Goal: Book appointment/travel/reservation

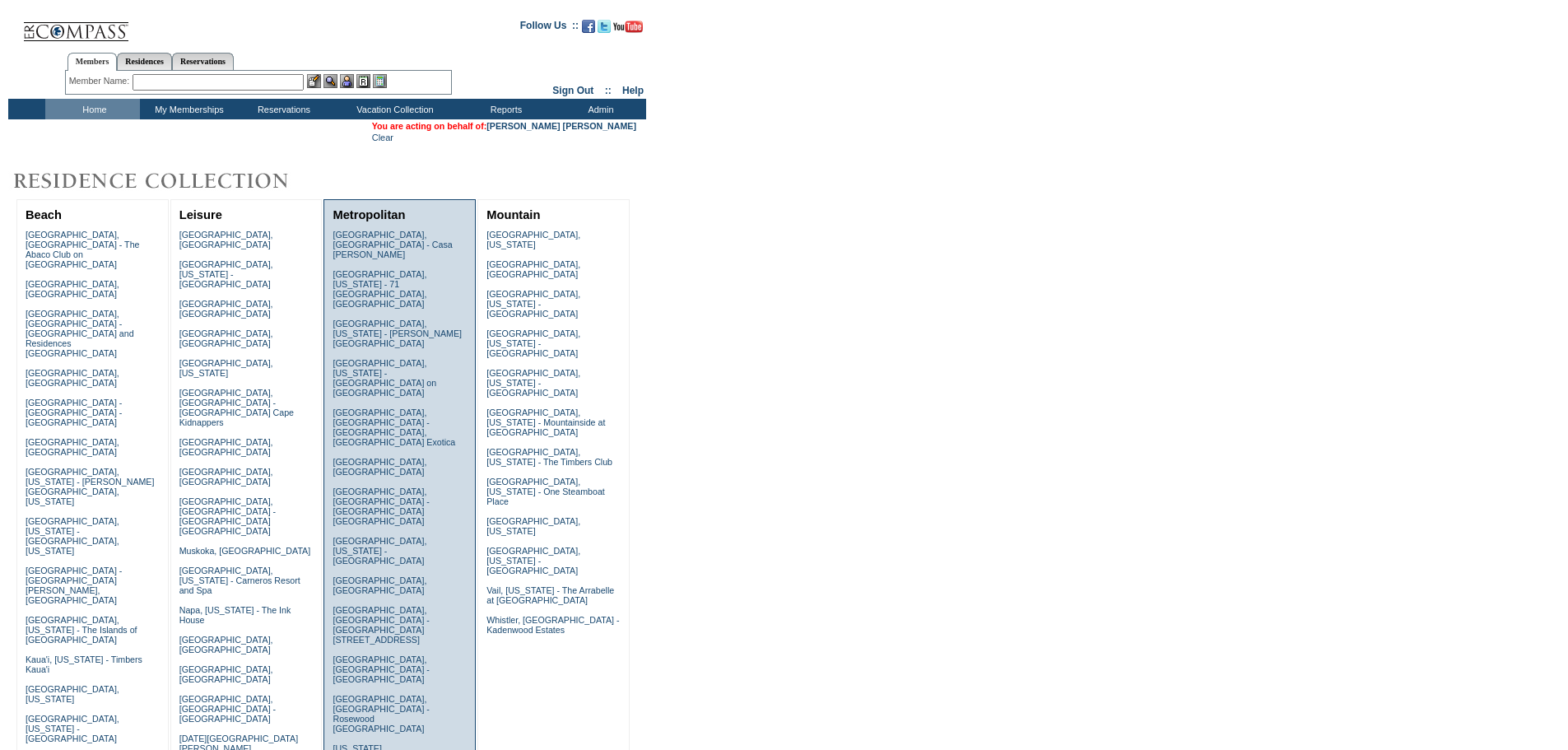
click at [419, 236] on link "[GEOGRAPHIC_DATA], [GEOGRAPHIC_DATA] - Casa [PERSON_NAME]" at bounding box center [392, 244] width 120 height 30
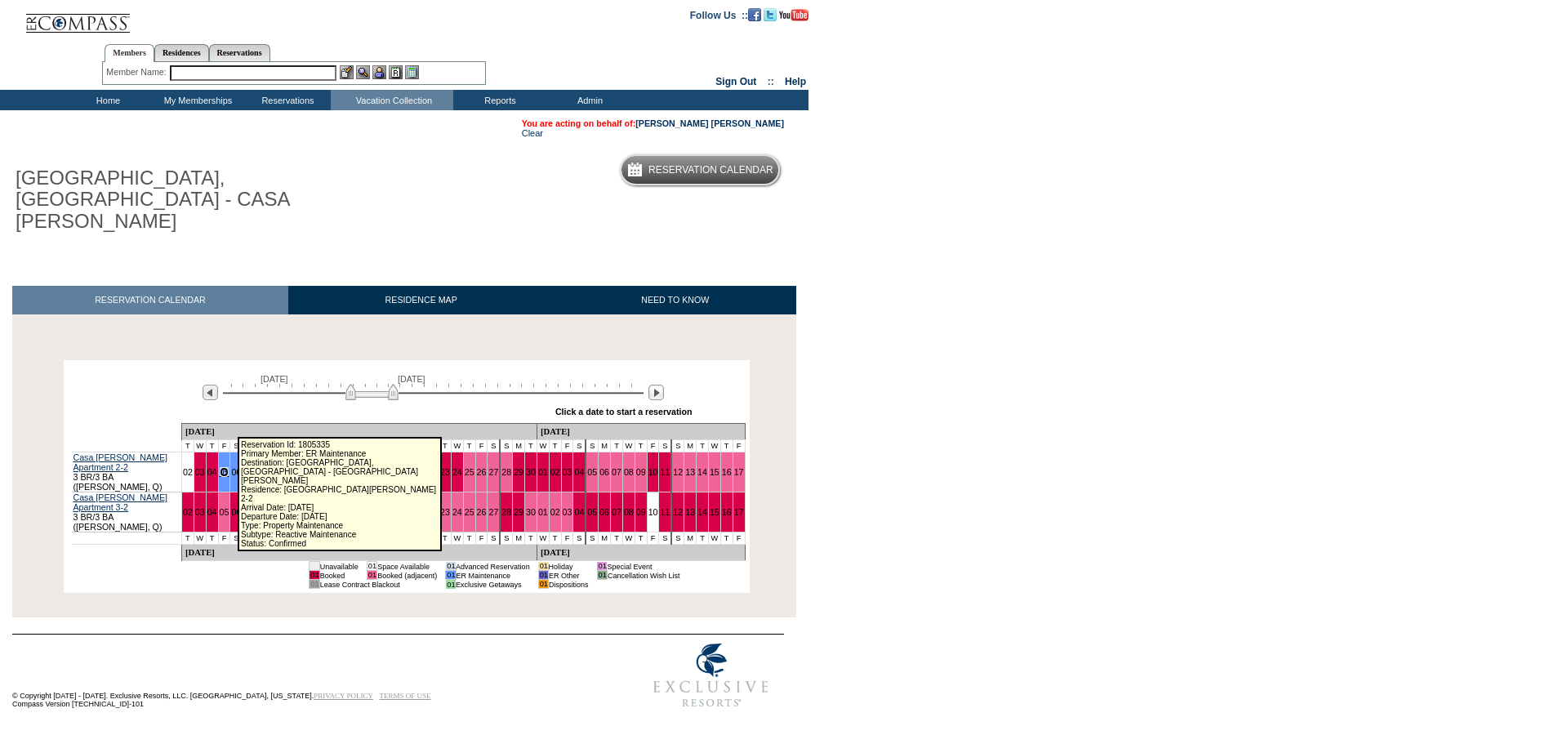
click at [228, 467] on link "05" at bounding box center [225, 471] width 10 height 10
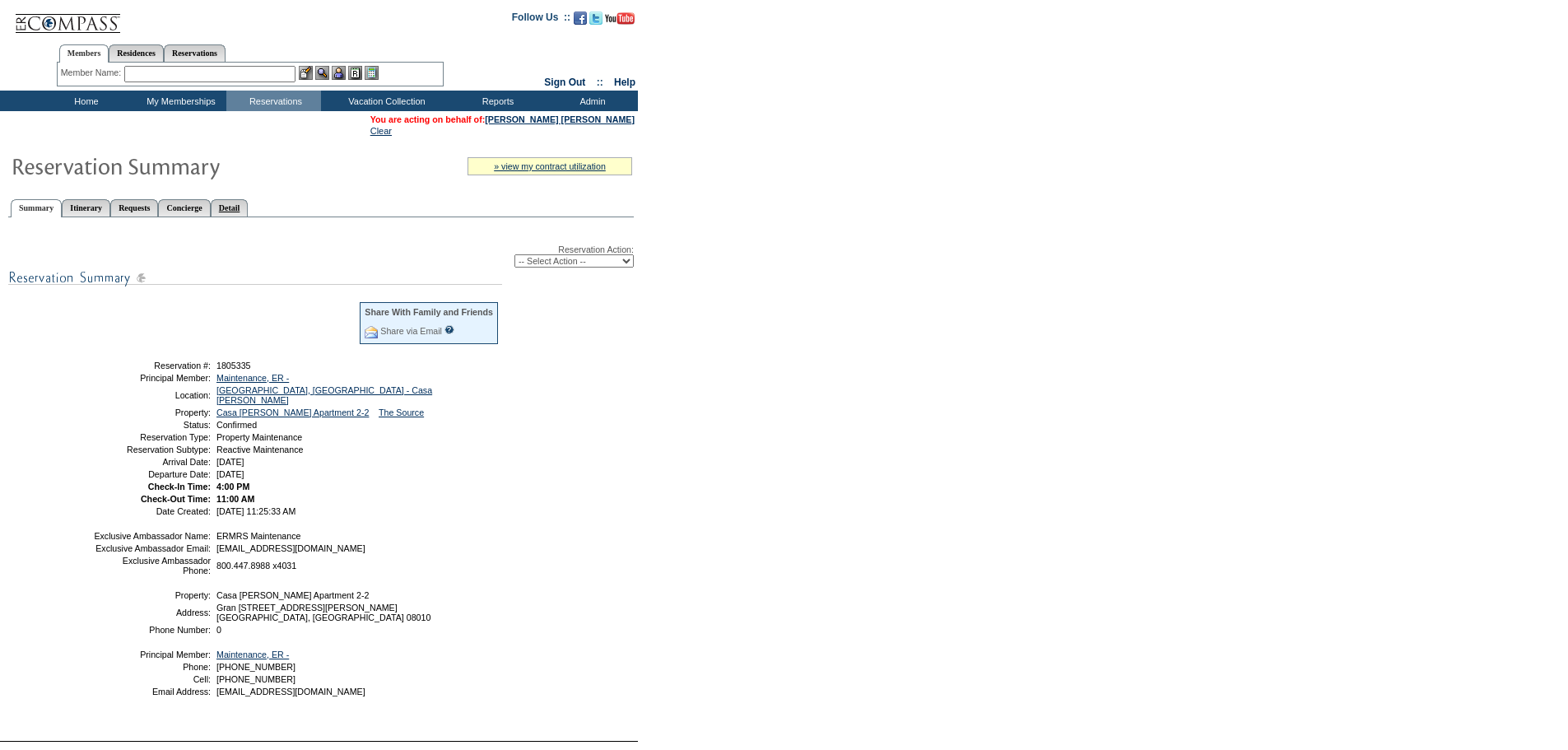
click at [249, 211] on link "Detail" at bounding box center [230, 208] width 38 height 17
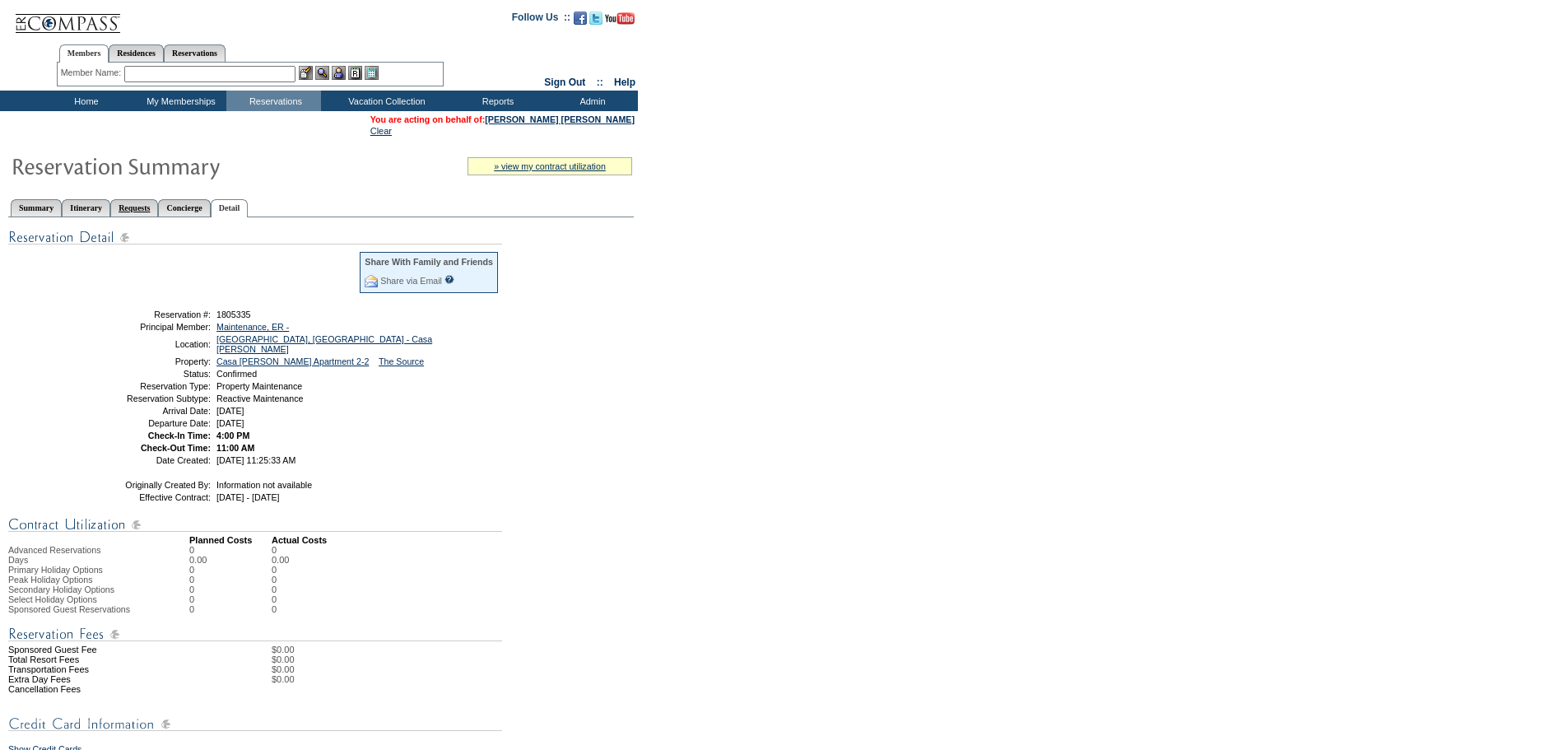
click at [154, 211] on link "Requests" at bounding box center [134, 208] width 48 height 17
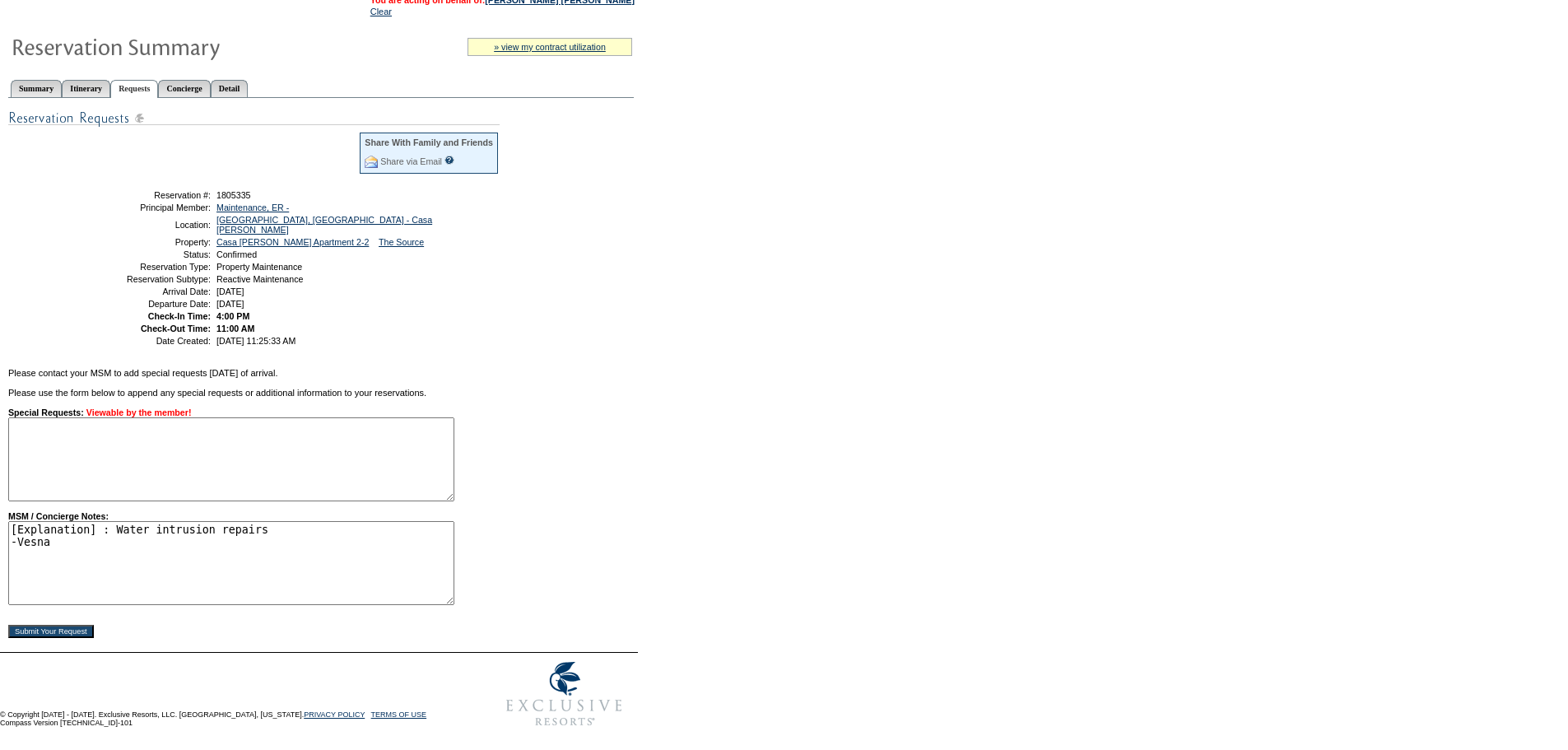
scroll to position [134, 0]
click at [646, 312] on form "Follow Us ::" at bounding box center [784, 308] width 1568 height 854
